Goal: Navigation & Orientation: Find specific page/section

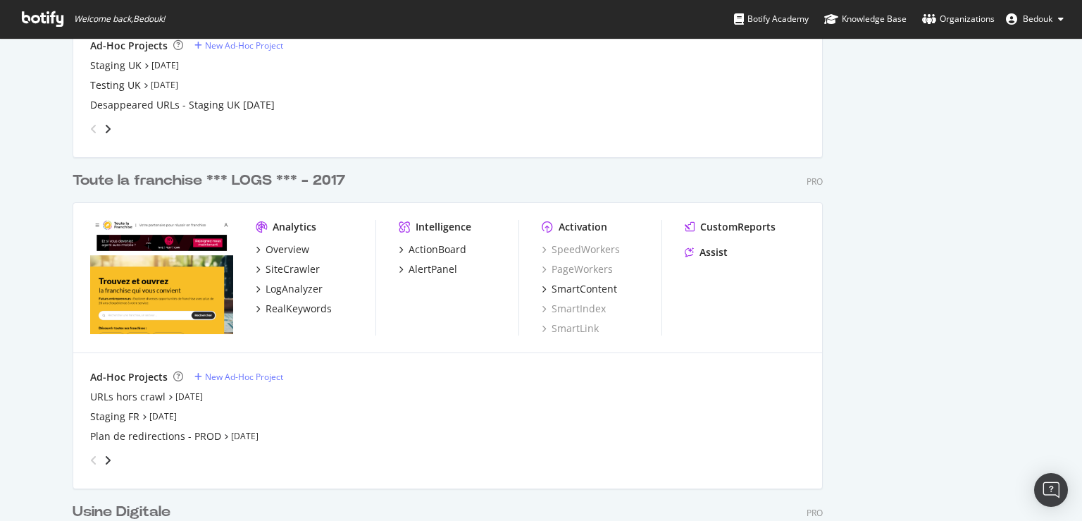
scroll to position [2977, 0]
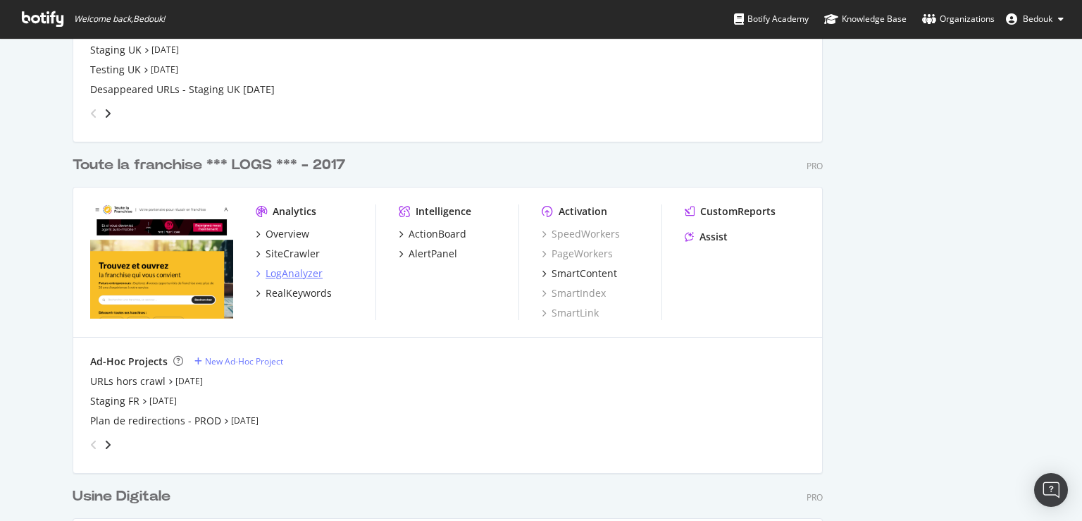
click at [288, 276] on div "LogAnalyzer" at bounding box center [294, 273] width 57 height 14
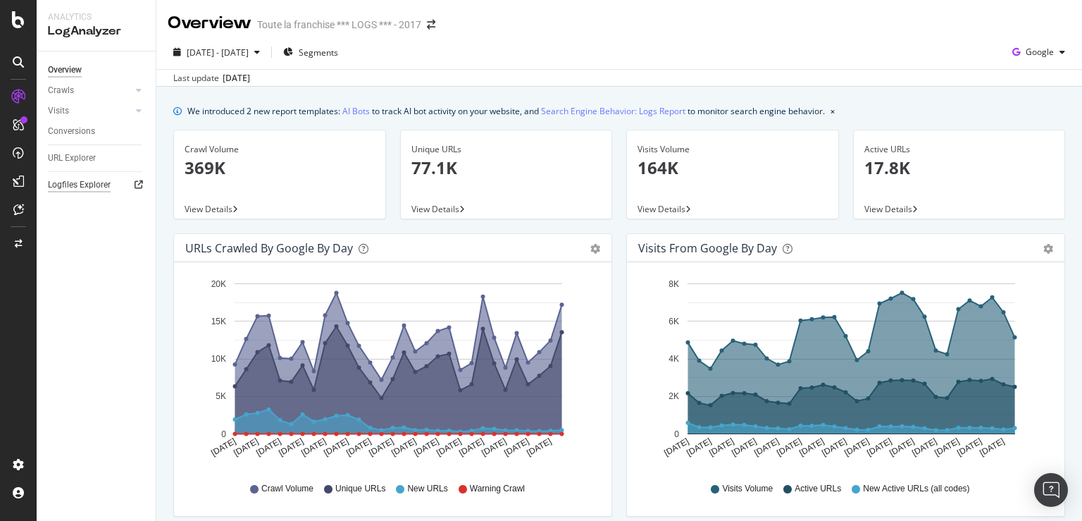
click at [94, 185] on div "Logfiles Explorer" at bounding box center [79, 185] width 63 height 15
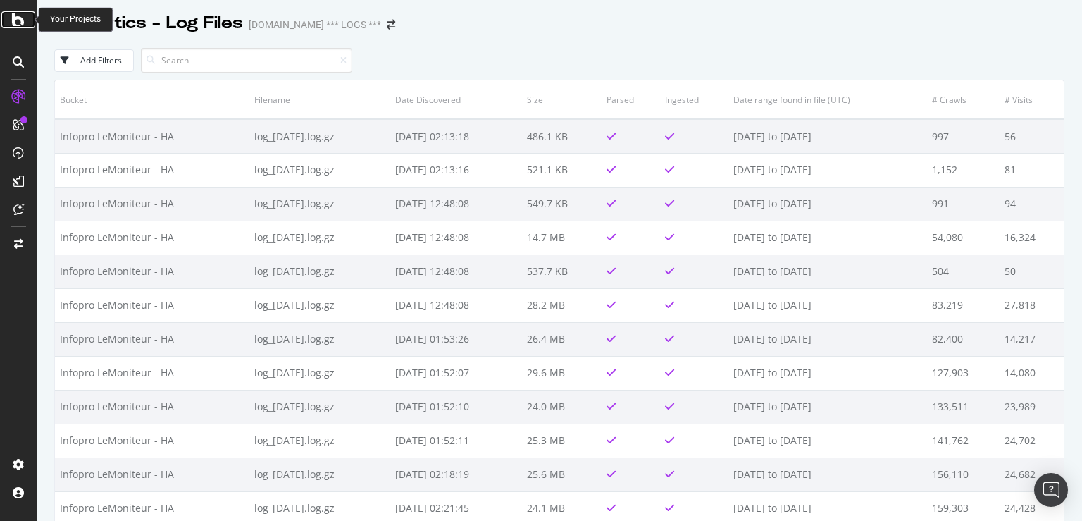
click at [20, 18] on icon at bounding box center [18, 19] width 13 height 17
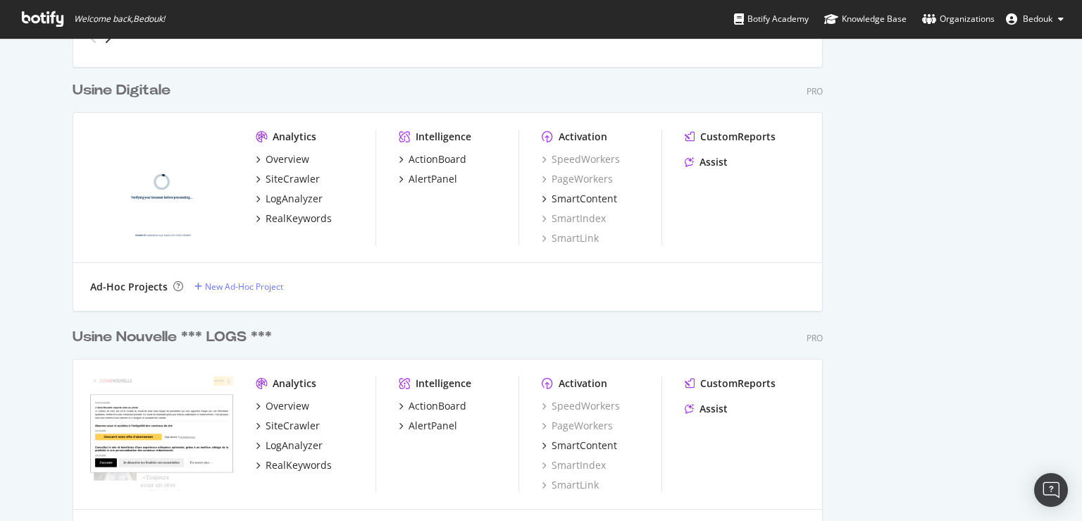
scroll to position [3653, 0]
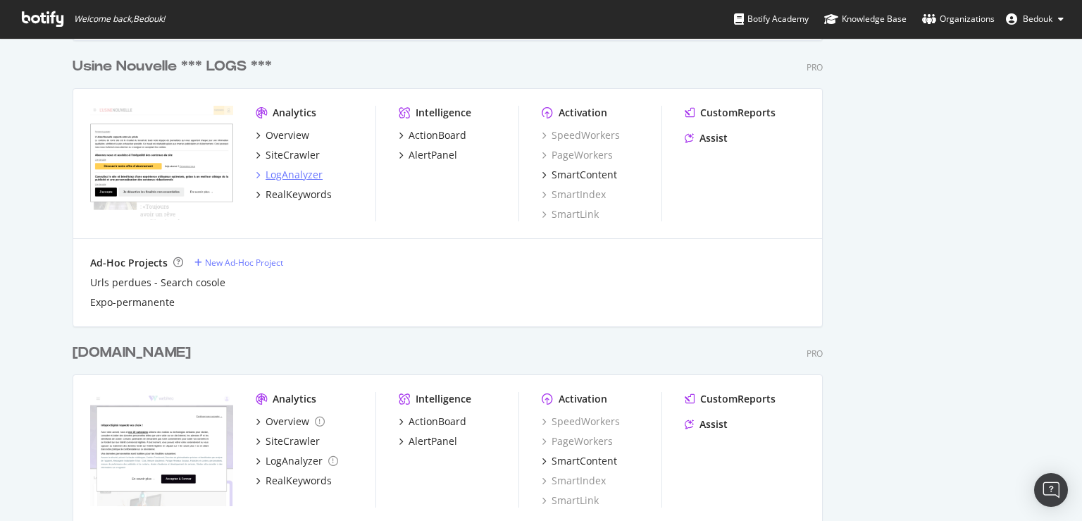
click at [289, 171] on div "LogAnalyzer" at bounding box center [294, 175] width 57 height 14
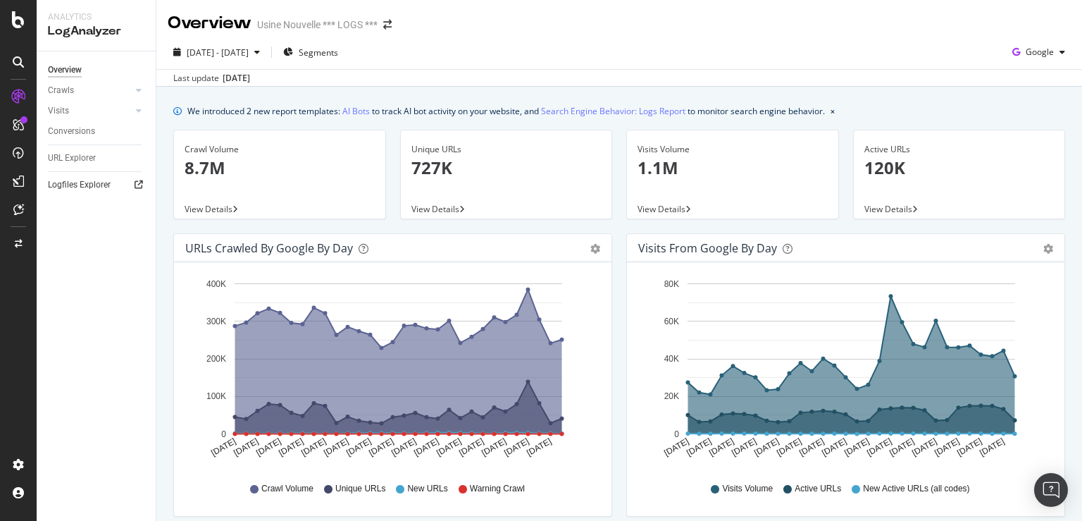
click at [142, 185] on icon at bounding box center [139, 184] width 8 height 8
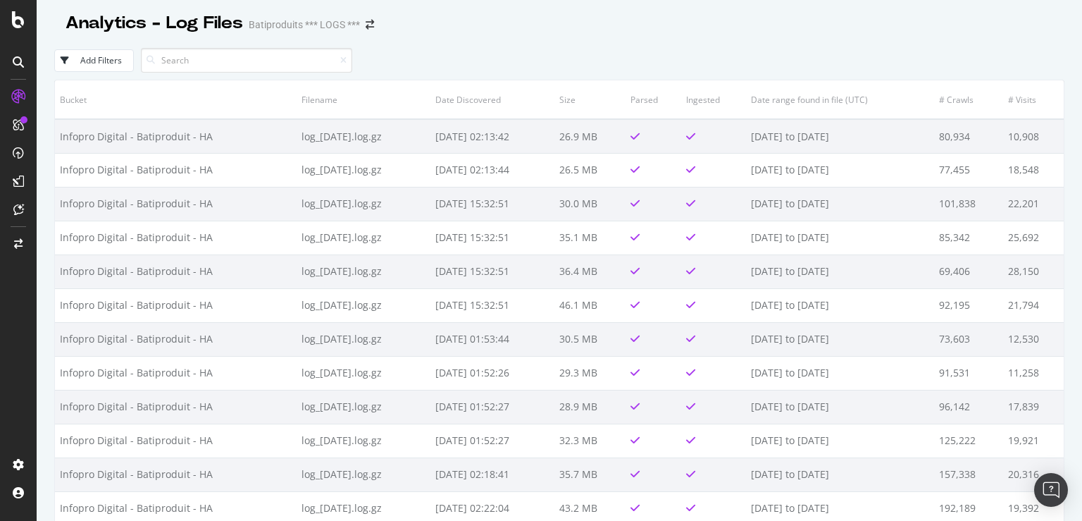
click at [469, 16] on div "Analytics - Log Files Batiproduits *** LOGS ***" at bounding box center [559, 17] width 1011 height 35
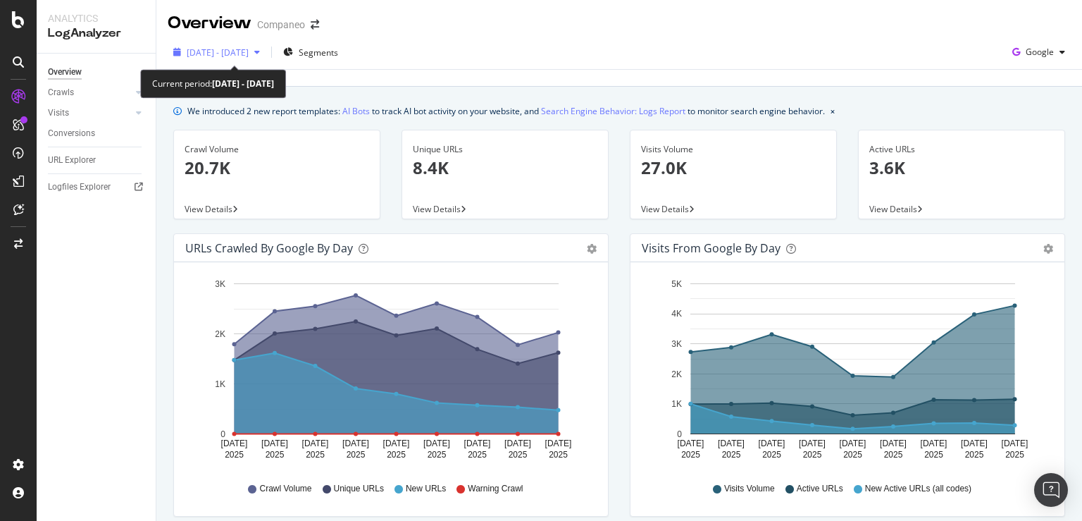
click at [266, 55] on div "button" at bounding box center [257, 52] width 17 height 8
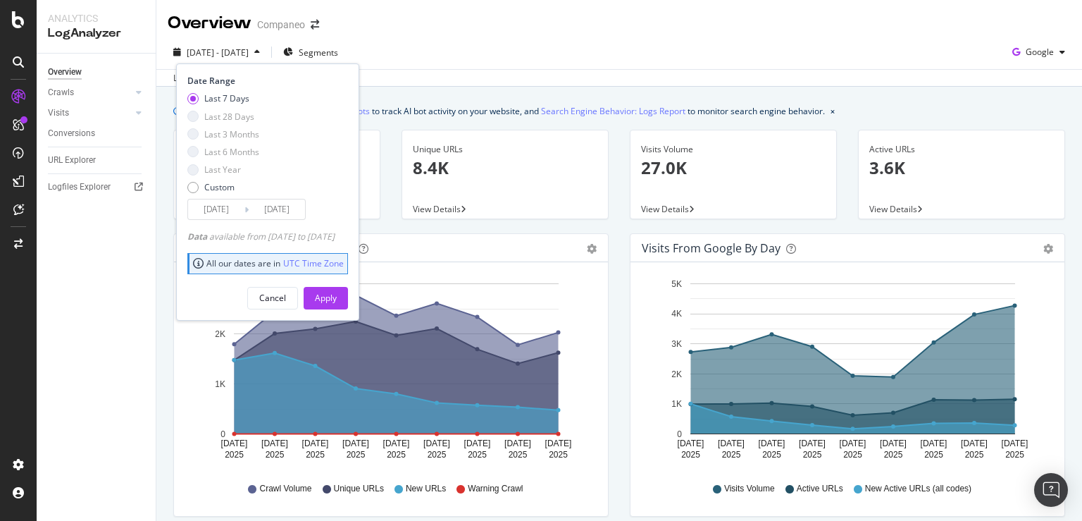
click at [498, 85] on div "Last update Sep. 08, 2025" at bounding box center [619, 77] width 926 height 17
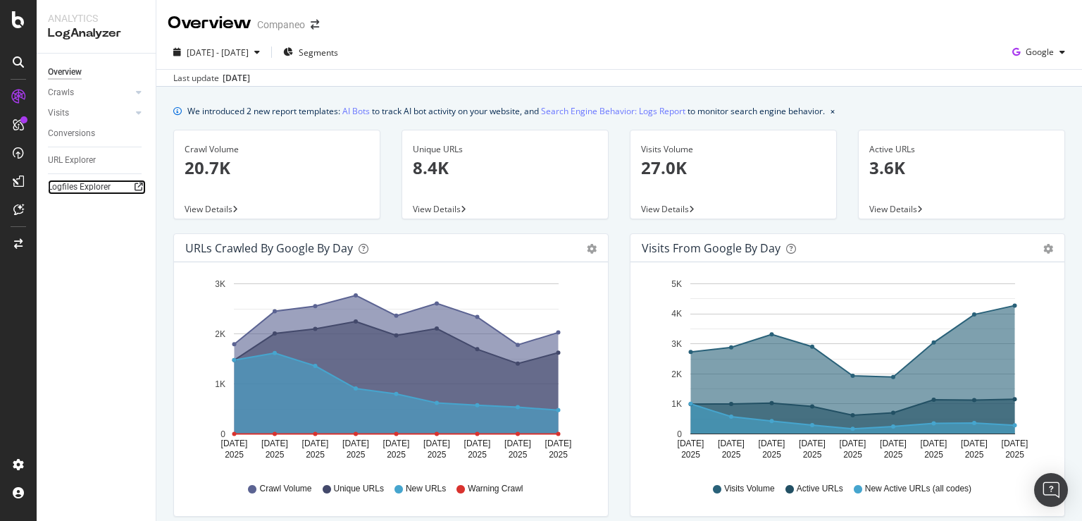
click at [135, 187] on icon at bounding box center [139, 187] width 8 height 8
click at [20, 15] on icon at bounding box center [18, 19] width 13 height 17
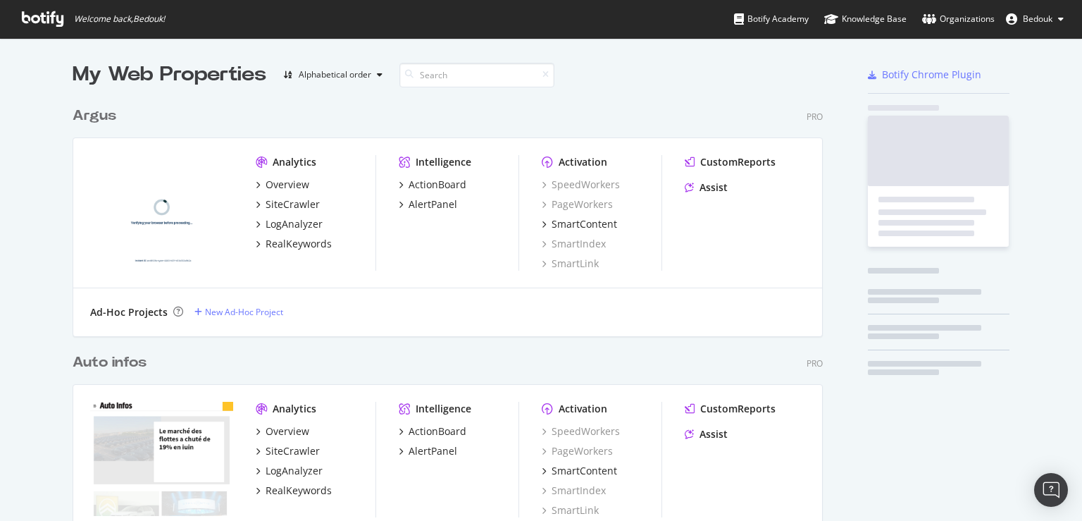
scroll to position [509, 1058]
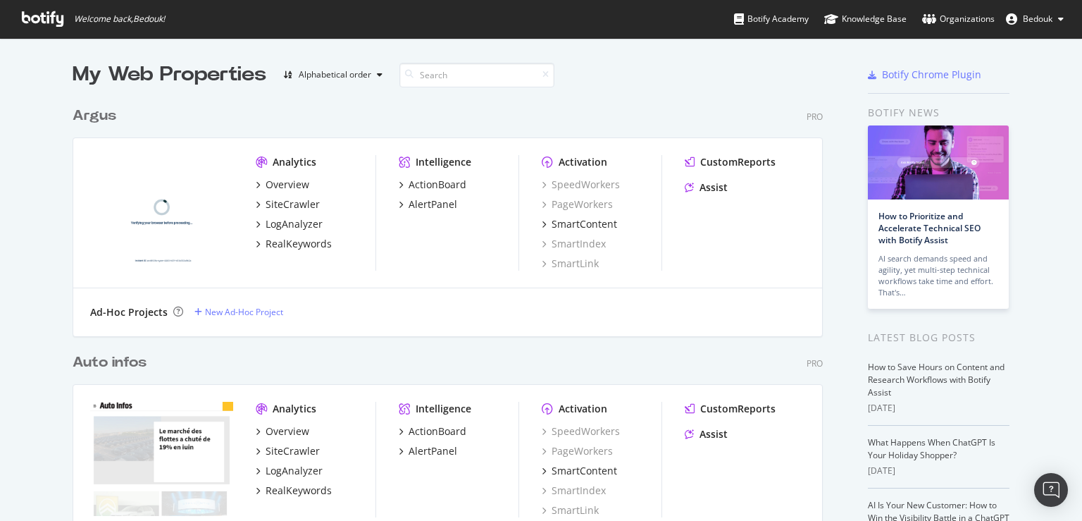
click at [1035, 22] on span "Bedouk" at bounding box center [1038, 19] width 30 height 12
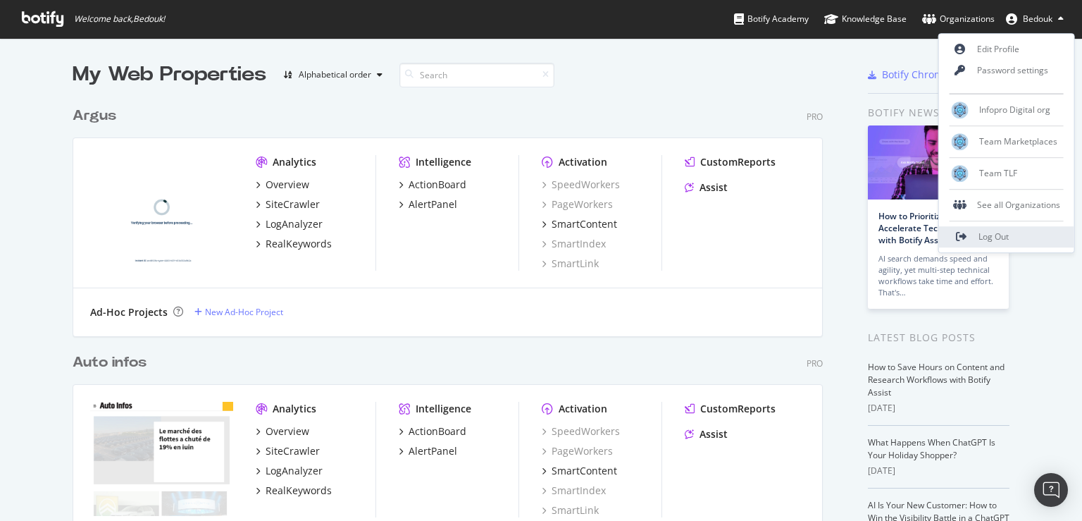
click at [996, 235] on span "Log Out" at bounding box center [994, 237] width 30 height 12
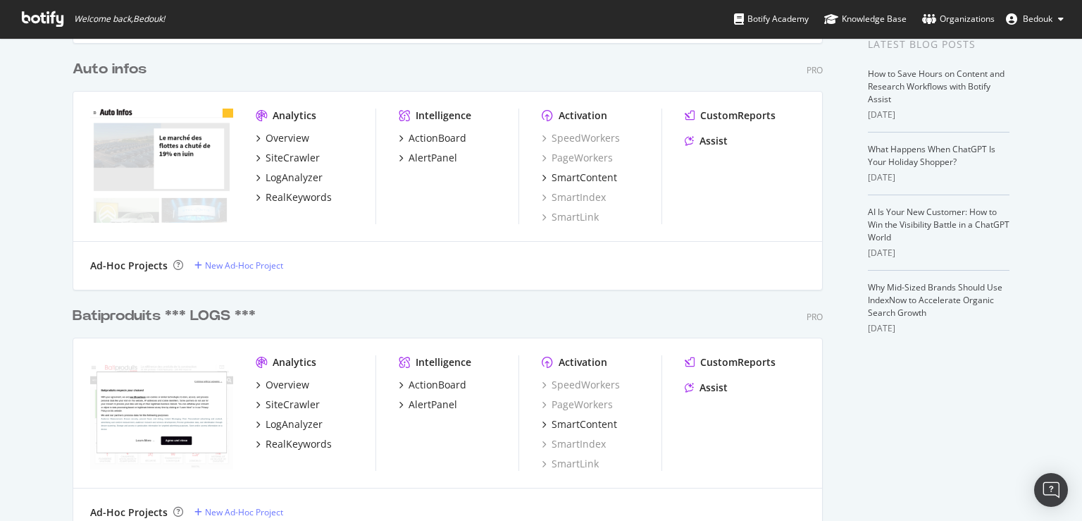
scroll to position [361, 0]
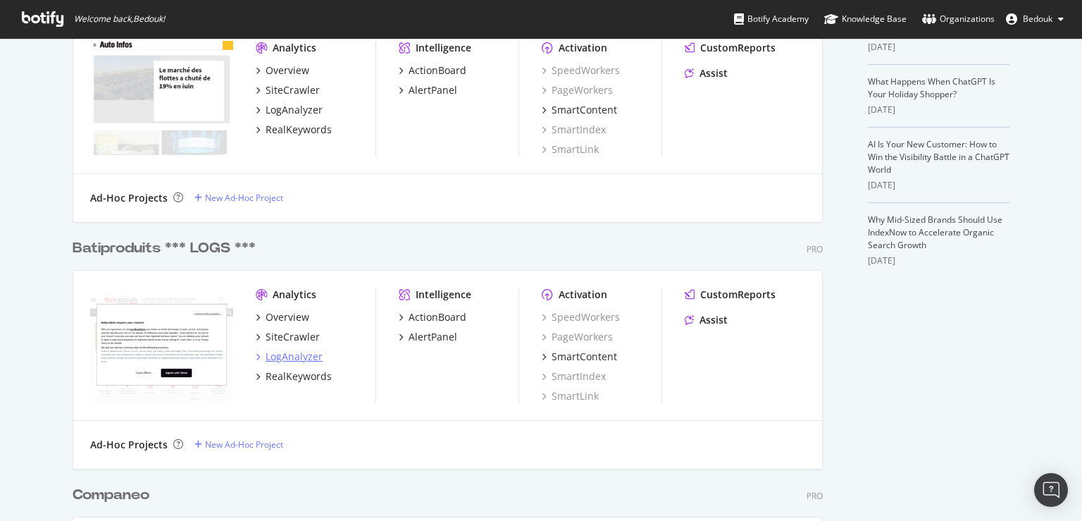
click at [306, 354] on div "LogAnalyzer" at bounding box center [294, 357] width 57 height 14
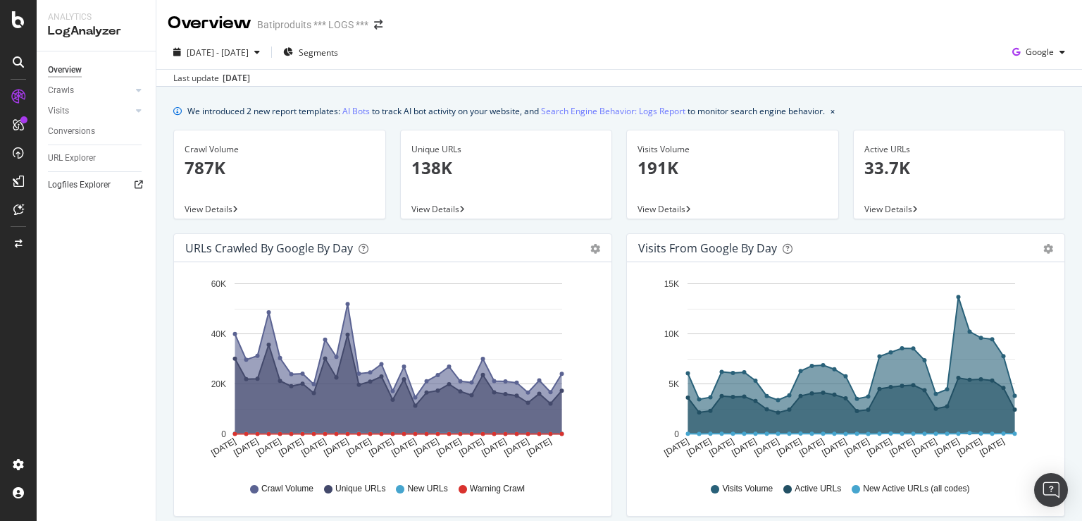
click at [142, 185] on icon at bounding box center [139, 184] width 8 height 8
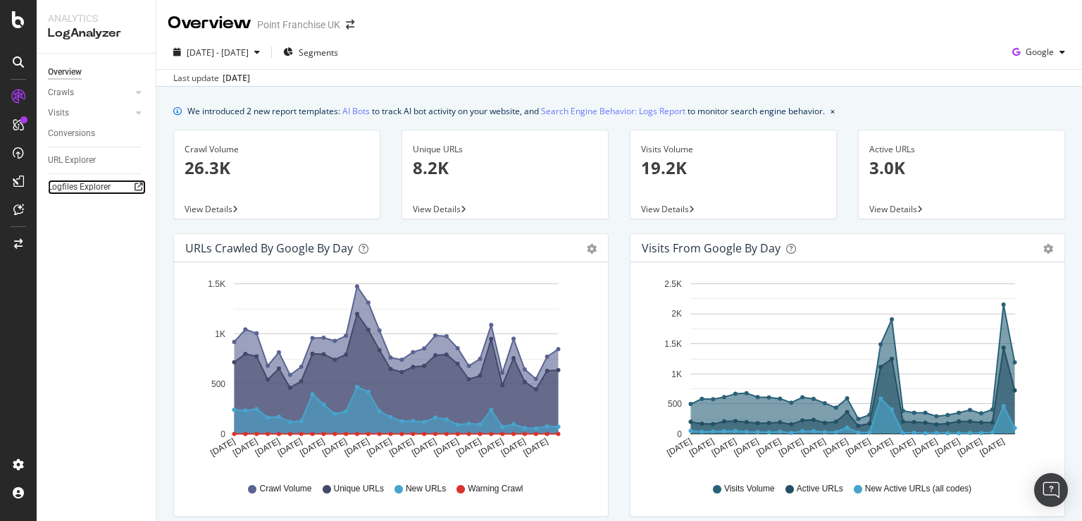
click at [140, 186] on icon at bounding box center [139, 187] width 8 height 8
